Goal: Task Accomplishment & Management: Use online tool/utility

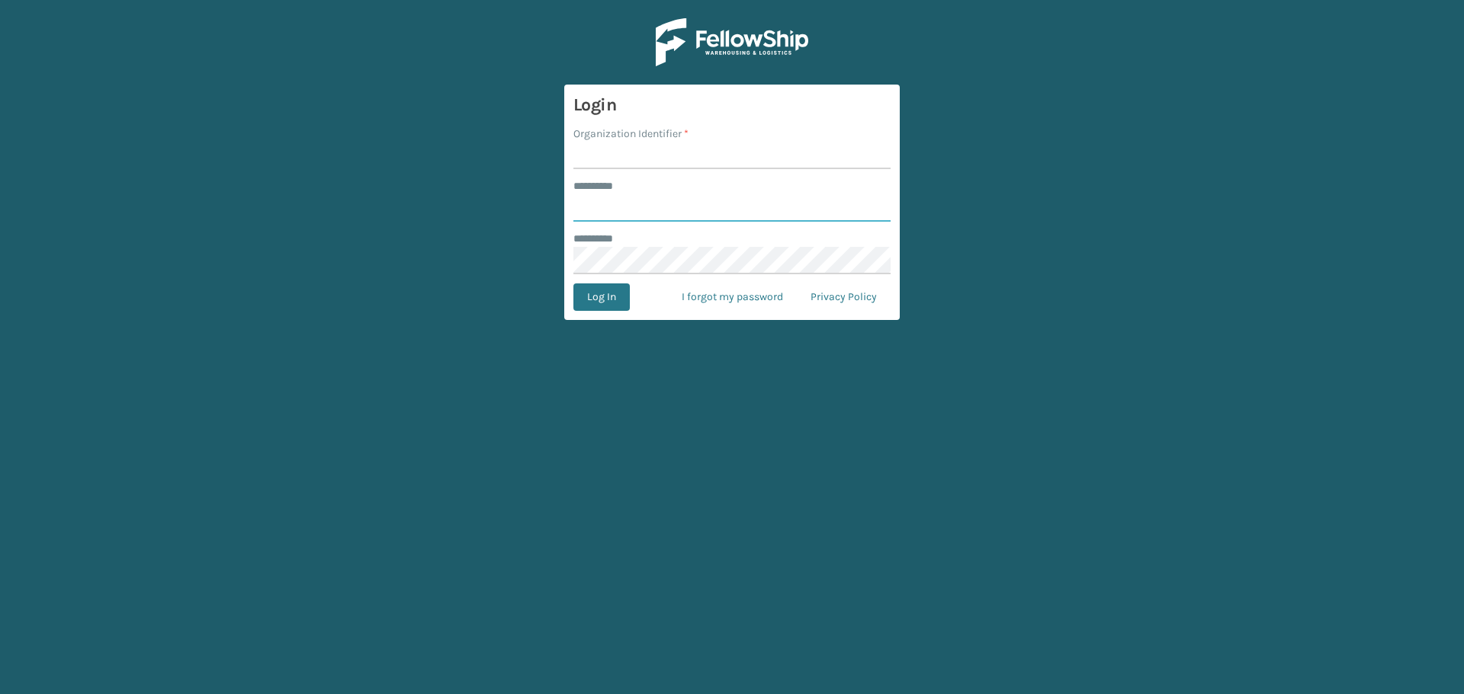
type input "****"
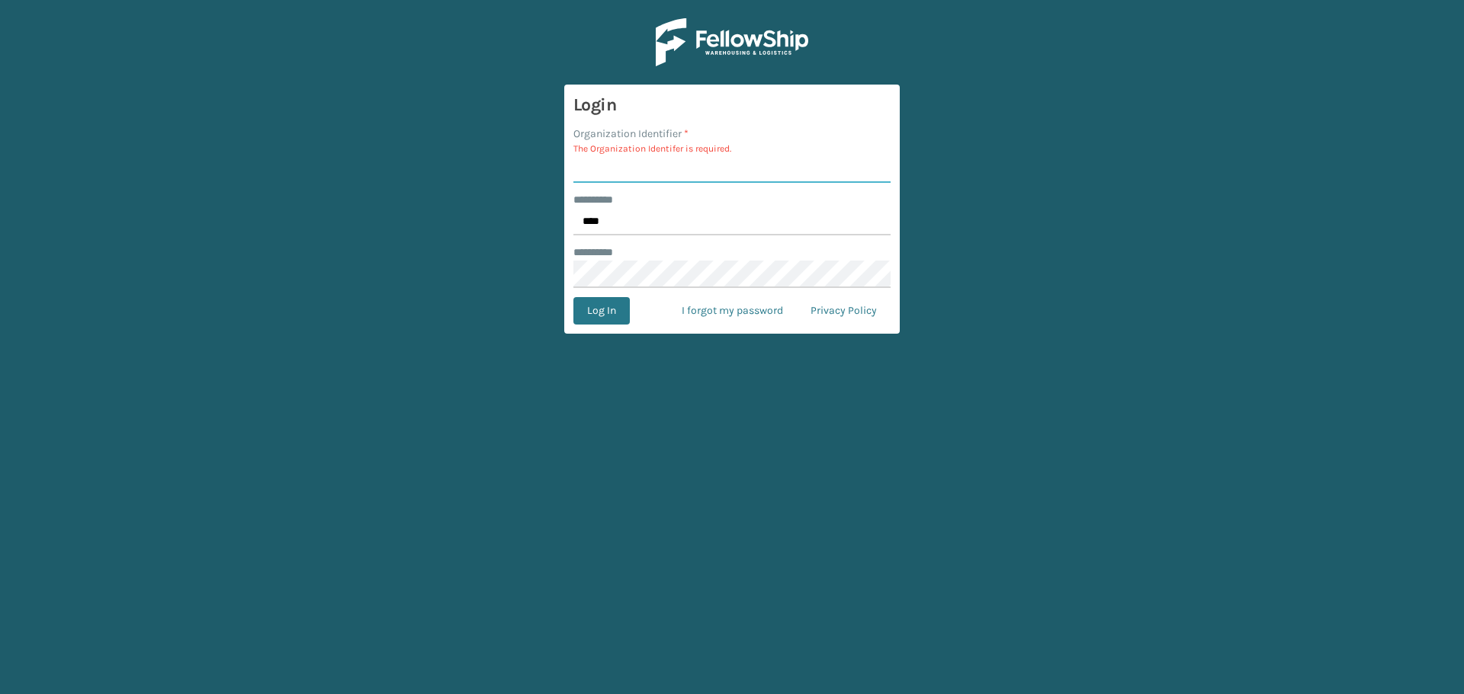
click at [650, 173] on input "Organization Identifier *" at bounding box center [731, 168] width 317 height 27
type input "SleepGeekz Warehouse"
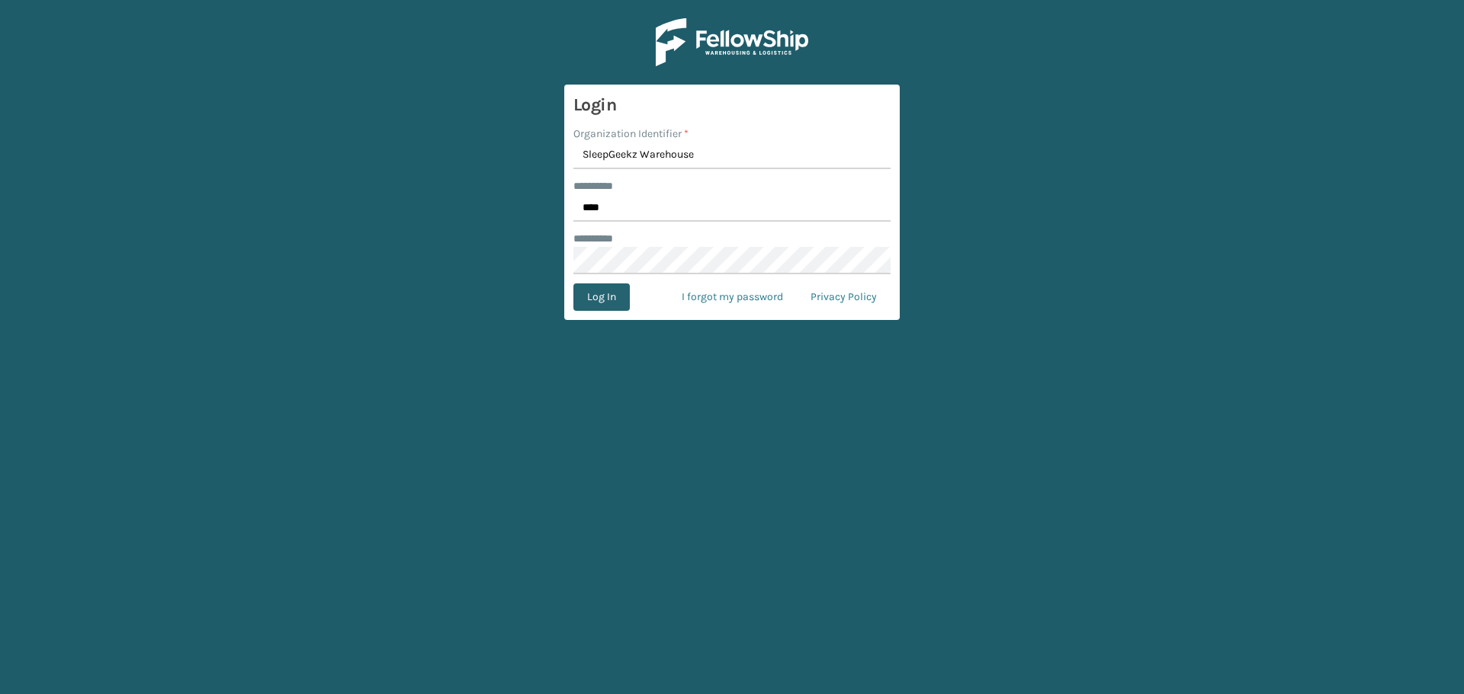
click at [593, 294] on button "Log In" at bounding box center [601, 297] width 56 height 27
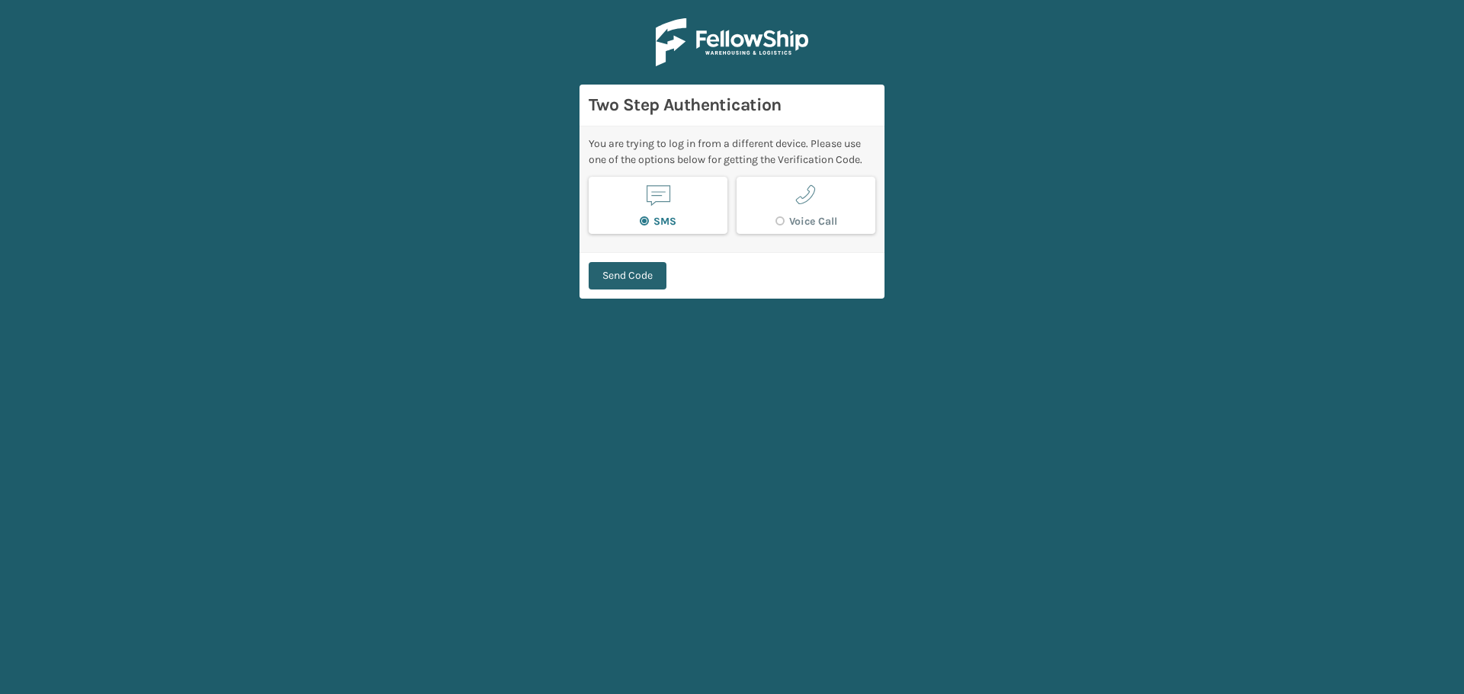
click at [614, 277] on button "Send Code" at bounding box center [627, 275] width 78 height 27
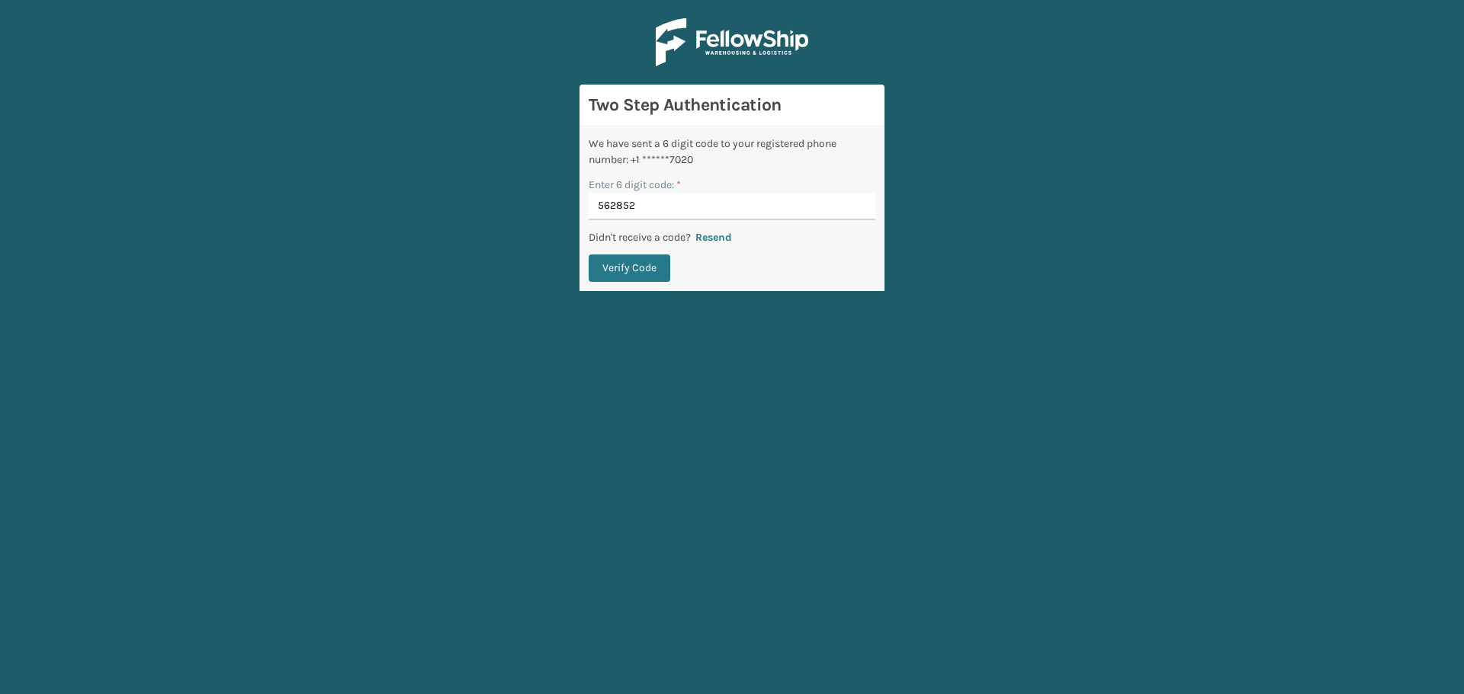
type input "562852"
click at [588, 255] on button "Verify Code" at bounding box center [629, 268] width 82 height 27
